Goal: Information Seeking & Learning: Learn about a topic

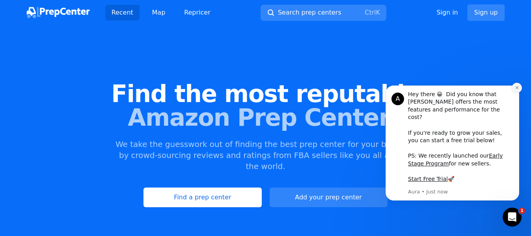
click at [516, 90] on icon "Dismiss notification" at bounding box center [517, 87] width 4 height 4
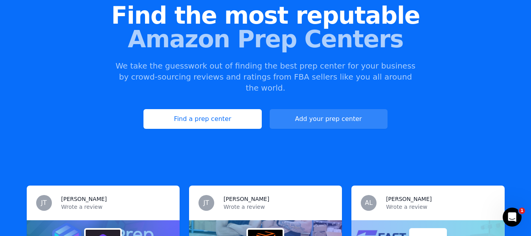
scroll to position [79, 0]
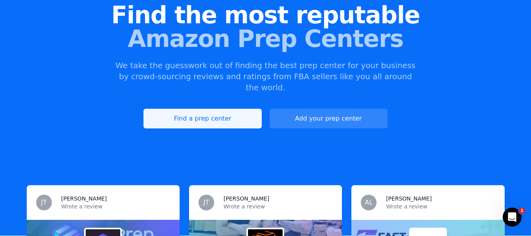
click at [193, 111] on link "Find a prep center" at bounding box center [203, 119] width 118 height 20
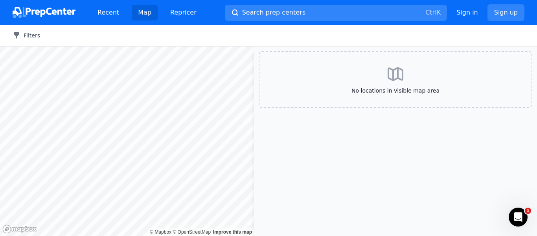
click at [33, 33] on button "Filters" at bounding box center [27, 35] width 28 height 8
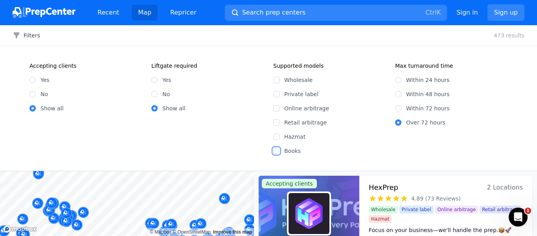
click at [277, 152] on input "Books" at bounding box center [276, 150] width 6 height 6
checkbox input "true"
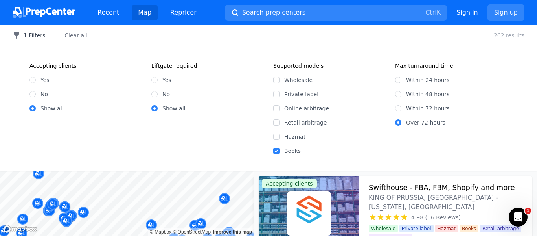
click at [32, 36] on button "1 Filters" at bounding box center [29, 35] width 33 height 8
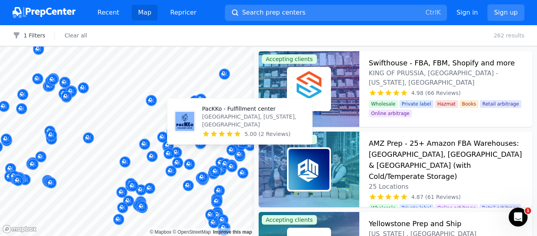
drag, startPoint x: 115, startPoint y: 110, endPoint x: 123, endPoint y: 112, distance: 7.6
click at [123, 112] on div at bounding box center [183, 113] width 151 height 6
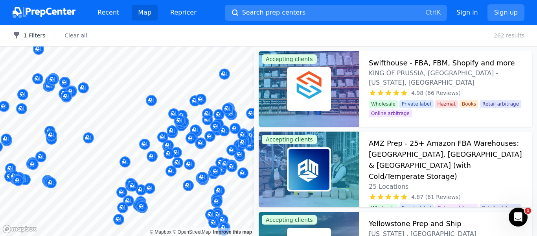
click at [25, 34] on button "1 Filters" at bounding box center [29, 35] width 33 height 8
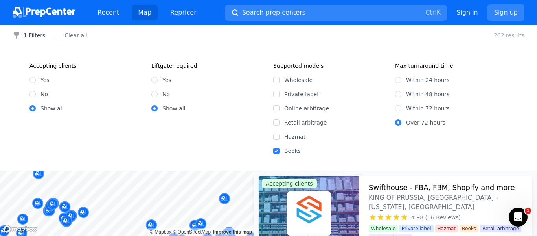
click at [398, 112] on div "Within 24 hours Within 48 hours Within 72 hours Over 72 hours" at bounding box center [451, 98] width 112 height 57
click at [397, 109] on input "Within 72 hours" at bounding box center [398, 108] width 6 height 6
radio input "true"
click at [25, 35] on button "2 Filters" at bounding box center [29, 35] width 33 height 8
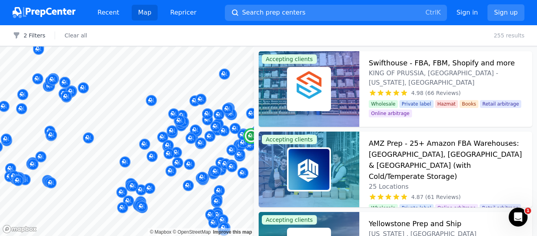
click at [410, 65] on h3 "Swifthouse - FBA, FBM, Shopify and more" at bounding box center [442, 62] width 146 height 11
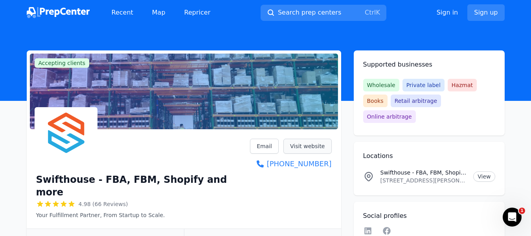
click at [305, 147] on link "Visit website" at bounding box center [307, 145] width 48 height 15
